Goal: Task Accomplishment & Management: Manage account settings

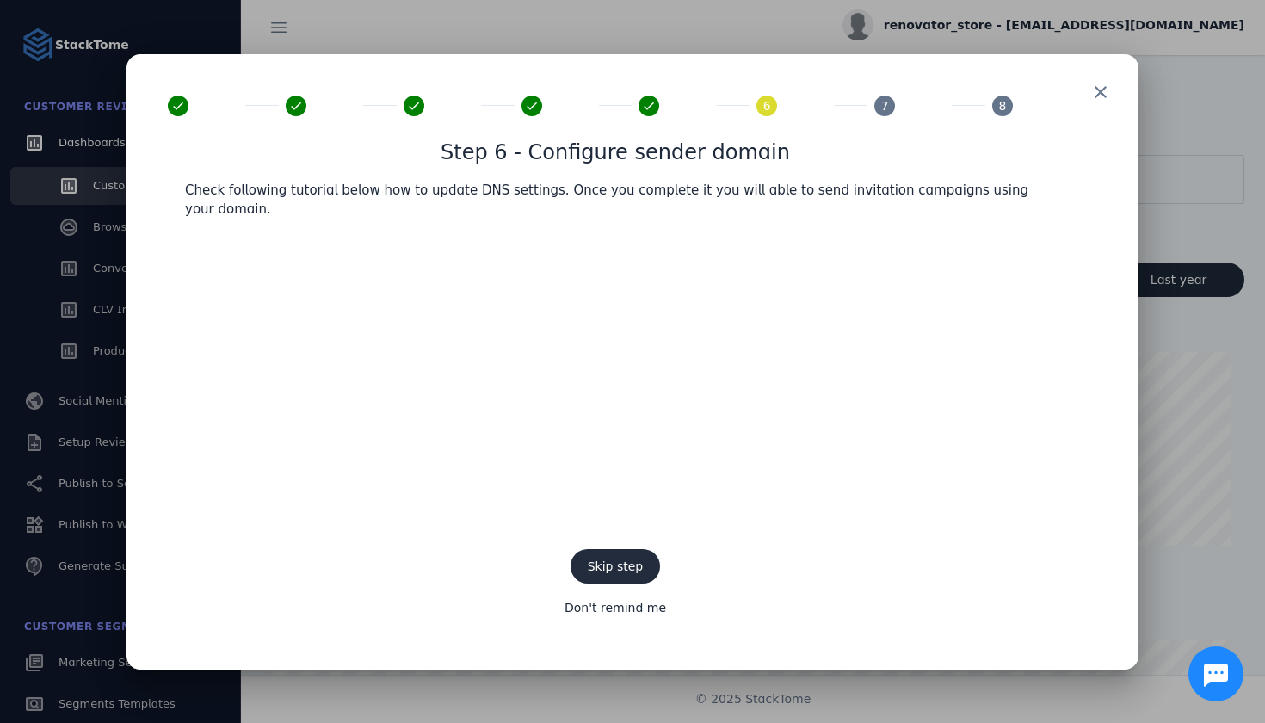
click at [614, 565] on span at bounding box center [616, 566] width 90 height 41
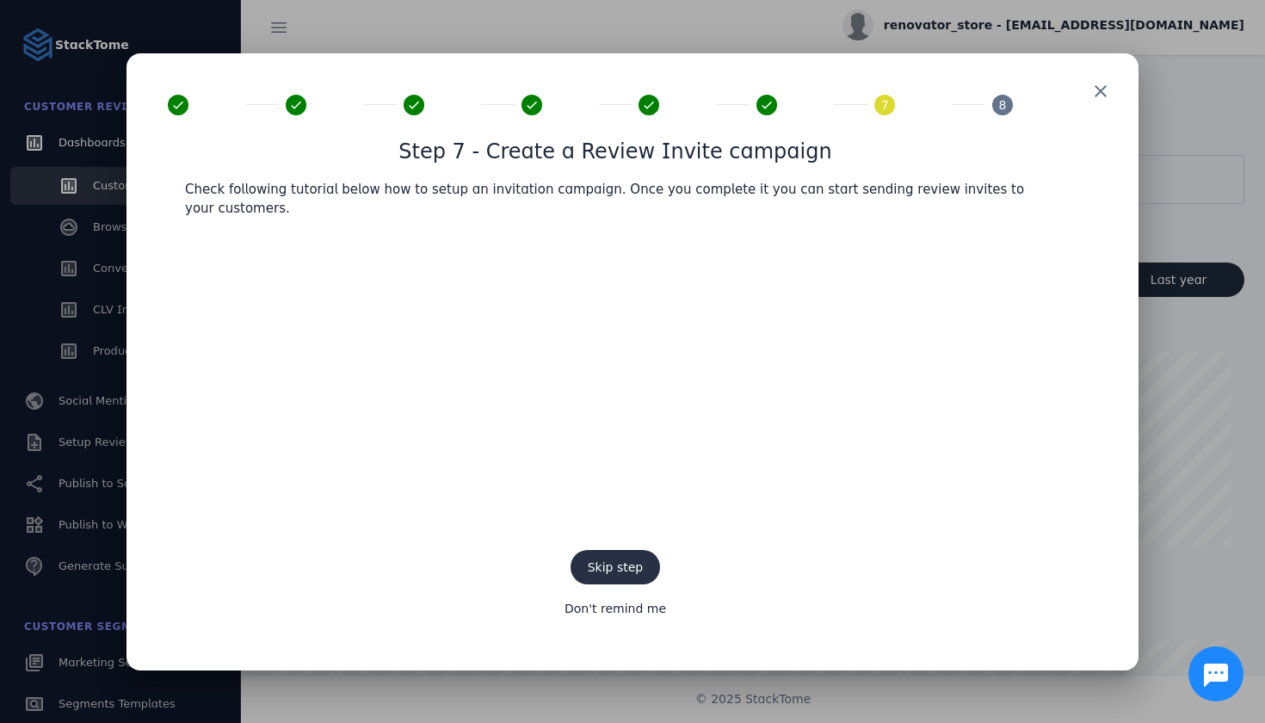
click at [607, 560] on span "Skip step" at bounding box center [616, 567] width 56 height 14
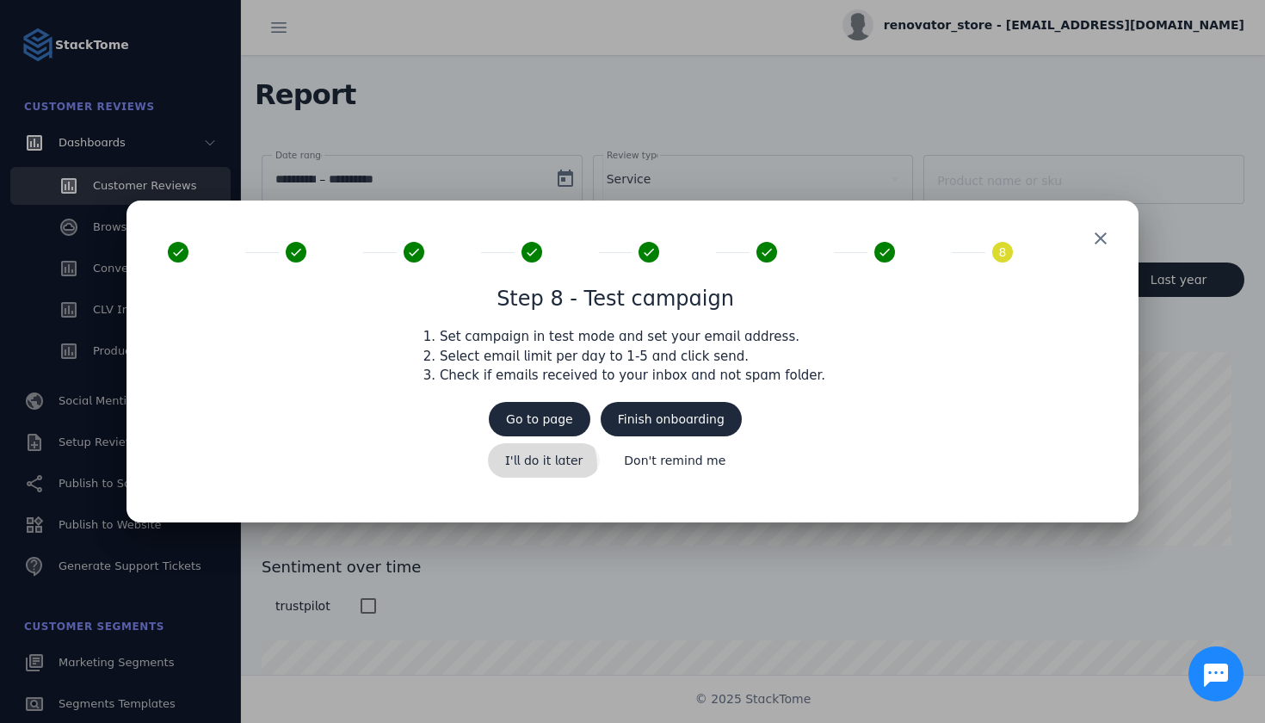
click at [546, 466] on span "I'll do it later" at bounding box center [544, 460] width 78 height 12
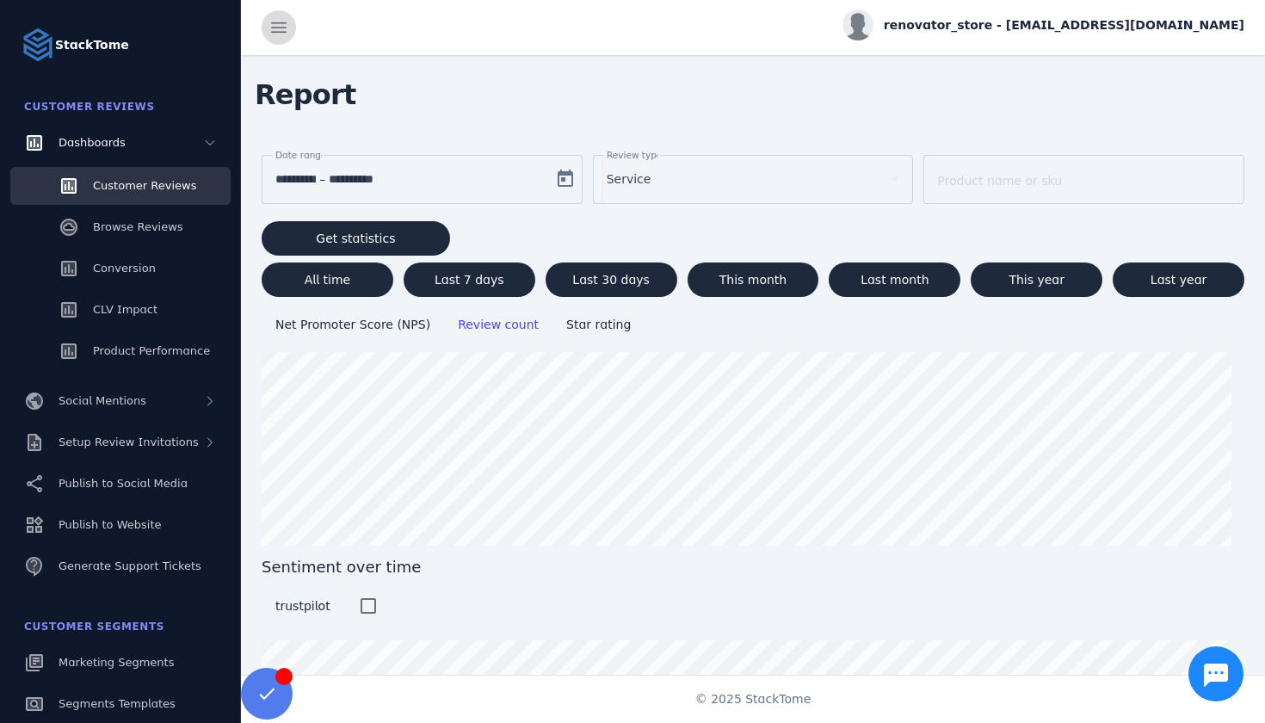
click at [287, 34] on span at bounding box center [278, 27] width 41 height 41
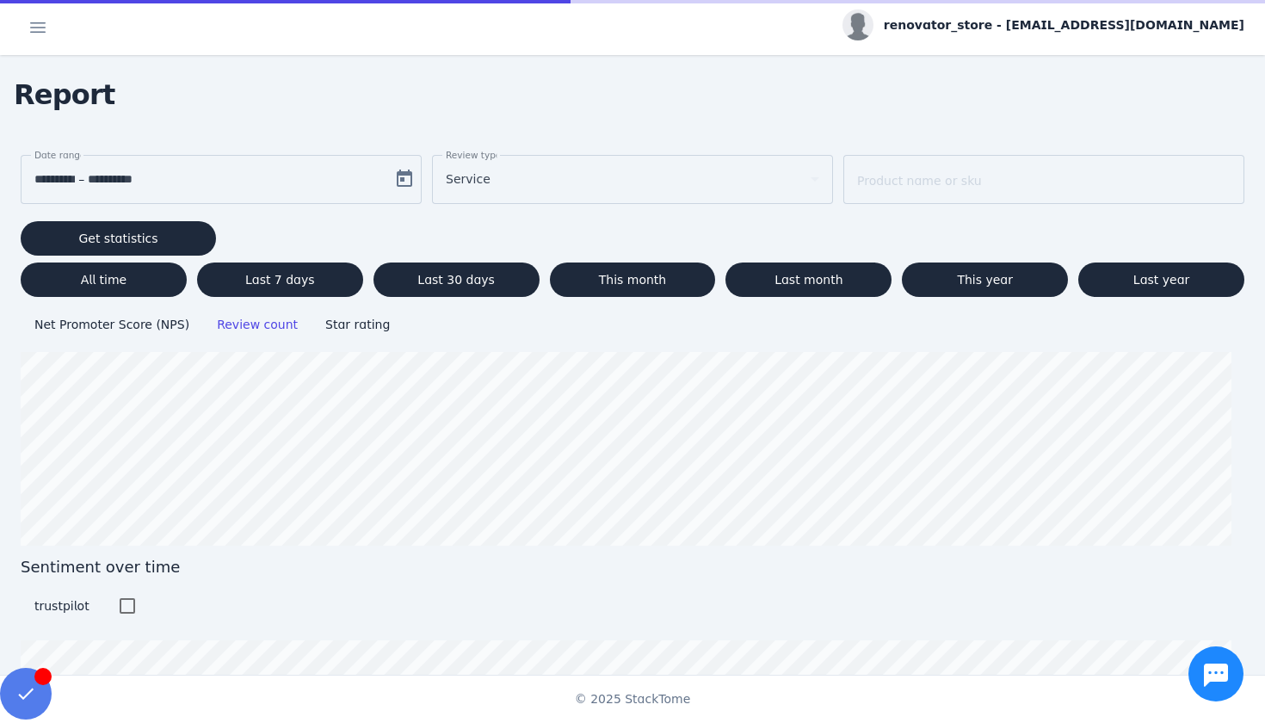
click at [28, 50] on div "renovator_store - [EMAIL_ADDRESS][DOMAIN_NAME]" at bounding box center [632, 27] width 1265 height 55
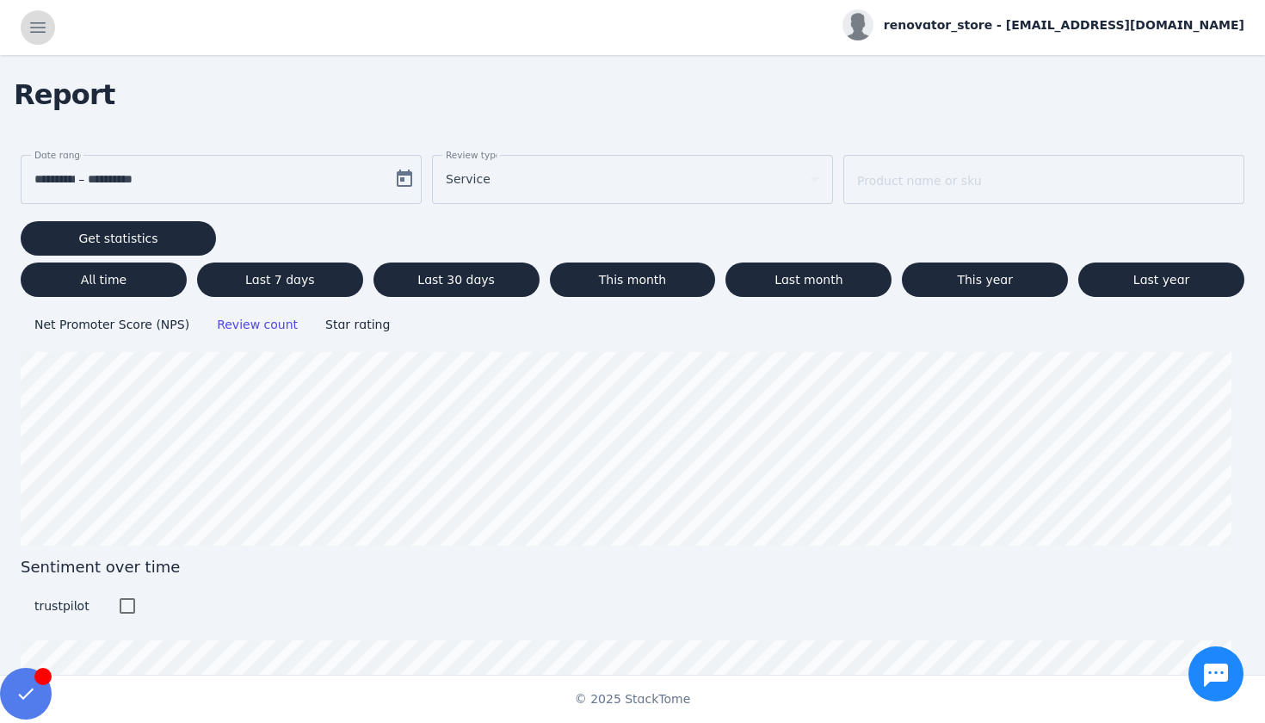
click at [46, 34] on span at bounding box center [37, 27] width 41 height 41
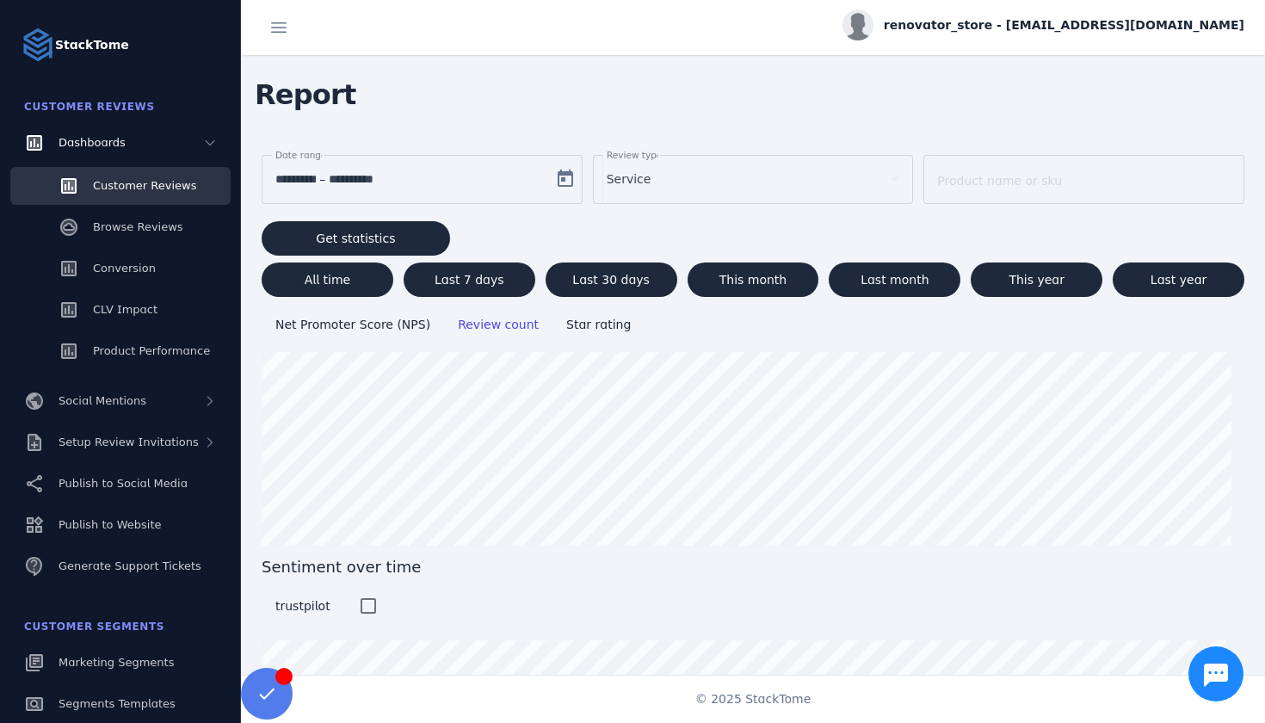
click at [1034, 43] on user "renovator_store - [EMAIL_ADDRESS][DOMAIN_NAME]" at bounding box center [1044, 27] width 402 height 36
click at [939, 27] on span "renovator_store - [EMAIL_ADDRESS][DOMAIN_NAME]" at bounding box center [1064, 25] width 361 height 18
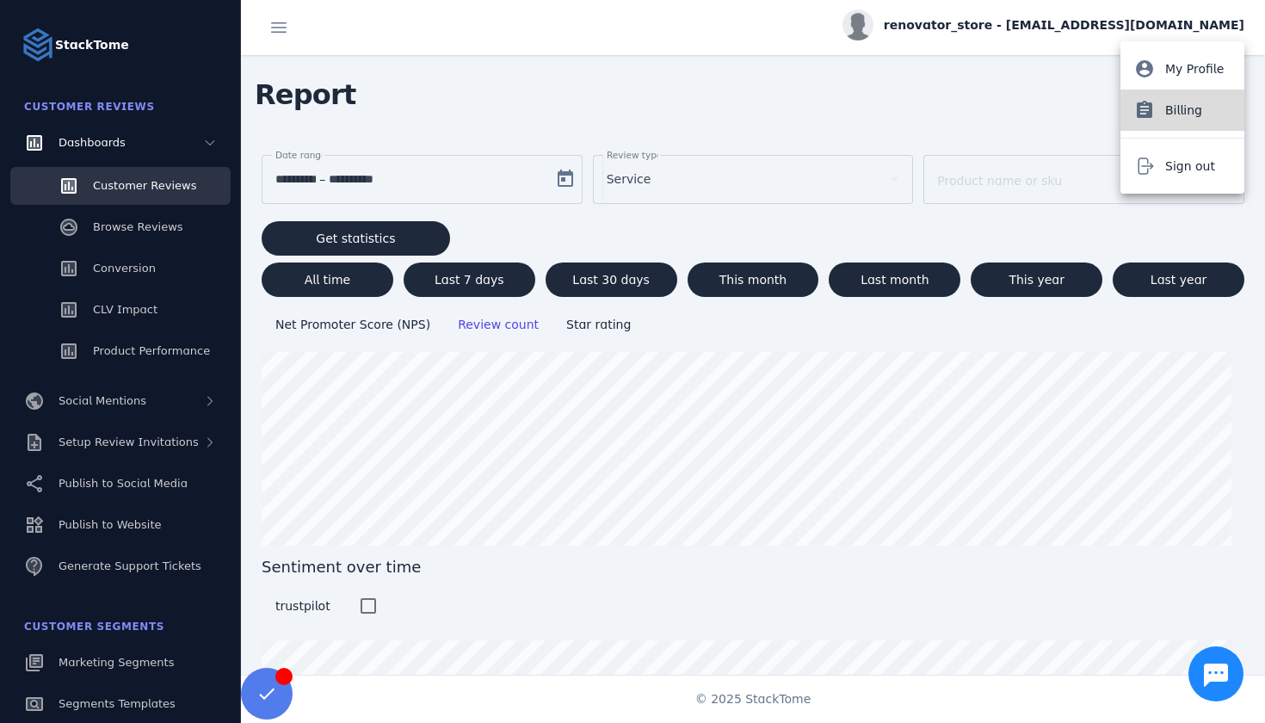
click at [1187, 129] on button "assignment Billing" at bounding box center [1182, 110] width 124 height 41
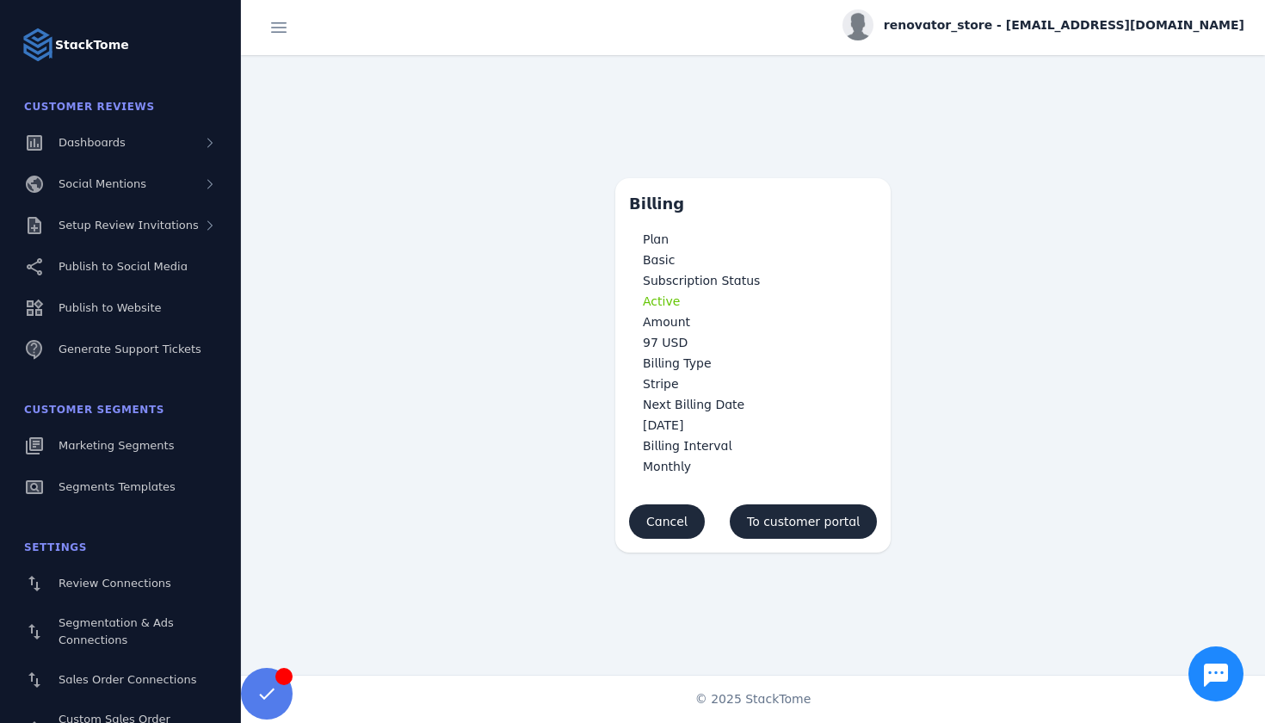
click at [843, 300] on p "Active" at bounding box center [753, 301] width 220 height 21
click at [777, 517] on span "To customer portal" at bounding box center [803, 521] width 113 height 12
